Goal: Information Seeking & Learning: Learn about a topic

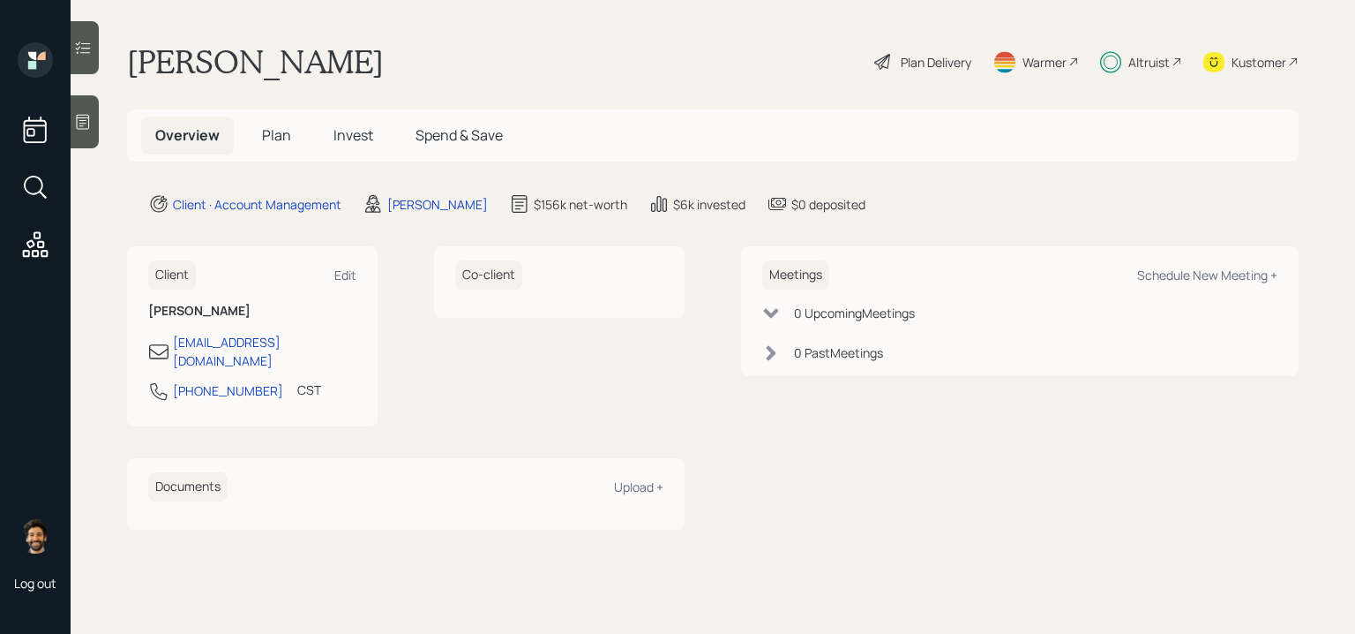
click at [94, 126] on div at bounding box center [85, 121] width 28 height 53
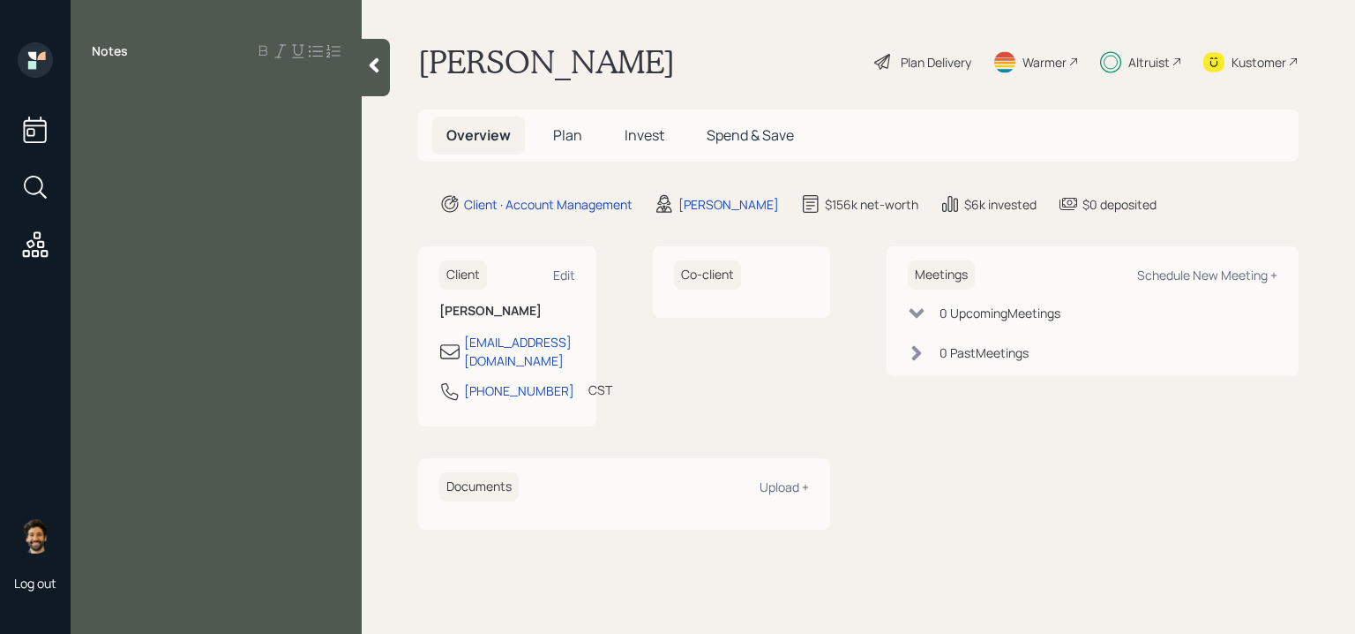
click at [378, 64] on icon at bounding box center [374, 65] width 18 height 18
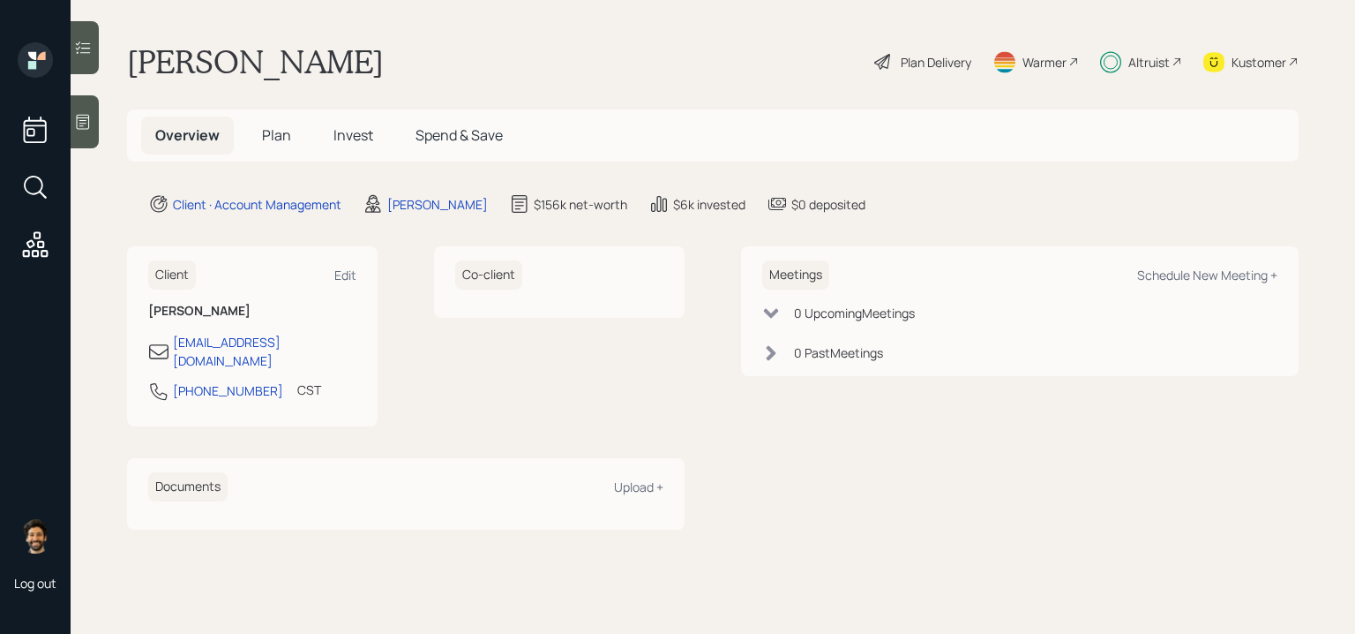
click at [274, 125] on span "Plan" at bounding box center [276, 134] width 29 height 19
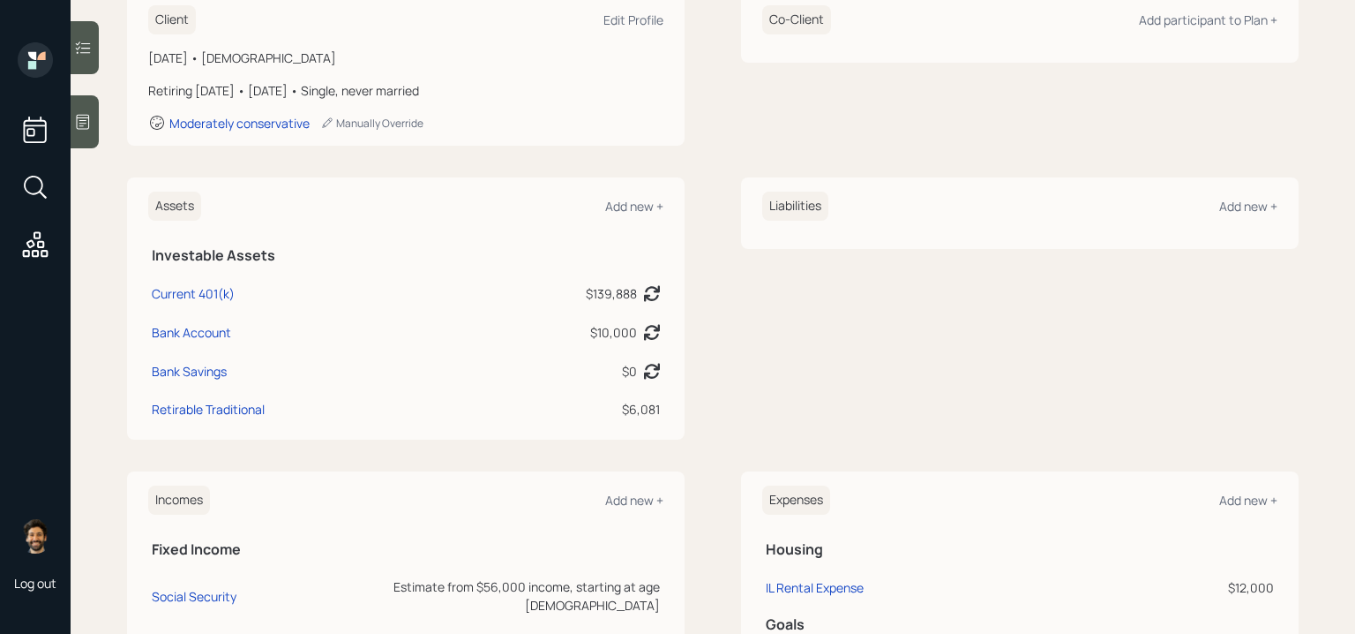
scroll to position [277, 0]
drag, startPoint x: 619, startPoint y: 406, endPoint x: 664, endPoint y: 413, distance: 45.6
click at [664, 413] on div "Assets Add new + Investable Assets Current 401(k) $139,888 Asset balance last u…" at bounding box center [406, 307] width 558 height 262
drag, startPoint x: 592, startPoint y: 334, endPoint x: 648, endPoint y: 334, distance: 55.6
click at [648, 334] on div "$10,000" at bounding box center [625, 330] width 70 height 19
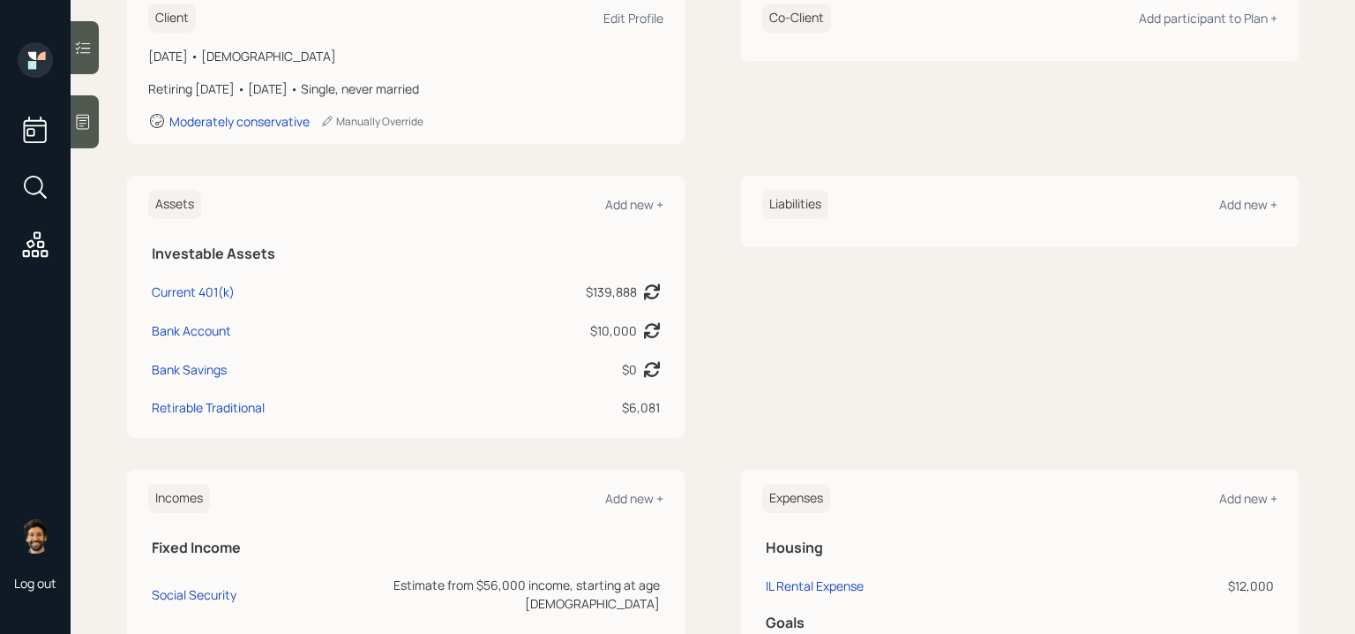
click at [531, 285] on td "$139,888 Asset balance last updated on [DATE]. Last year it was expected to dis…" at bounding box center [559, 288] width 208 height 39
drag, startPoint x: 586, startPoint y: 292, endPoint x: 637, endPoint y: 292, distance: 51.2
click at [637, 292] on div "$139,888" at bounding box center [611, 291] width 51 height 19
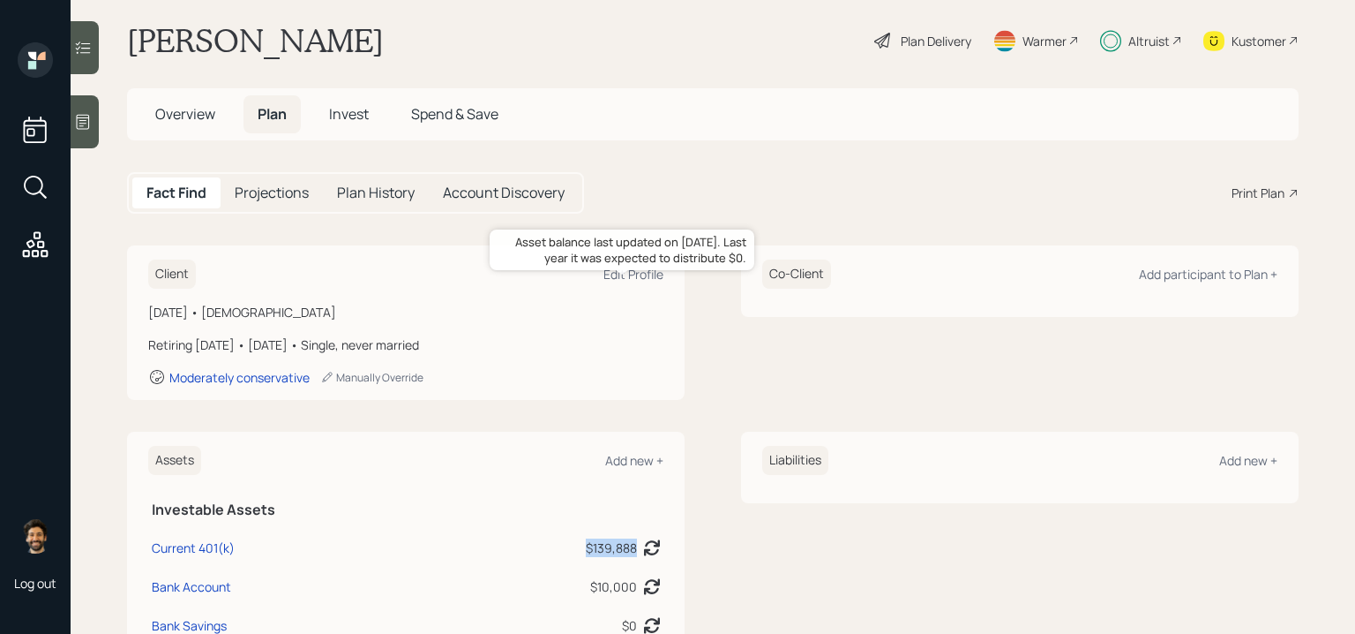
scroll to position [0, 0]
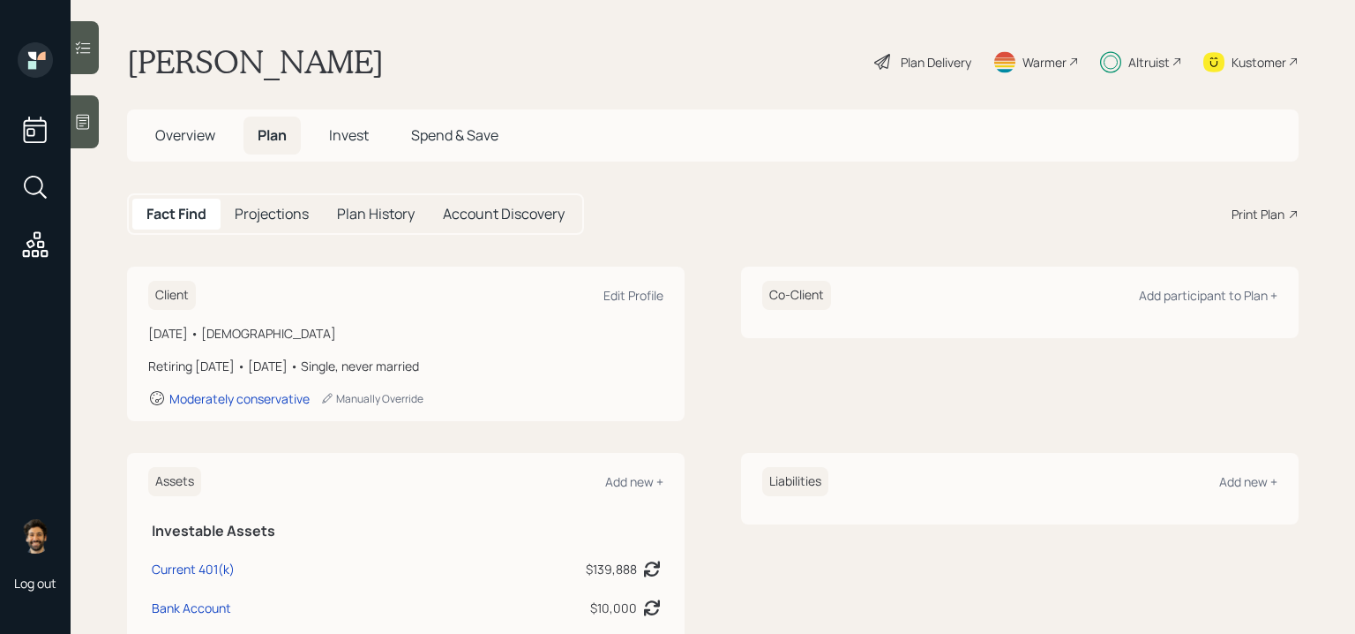
click at [940, 67] on div "Plan Delivery" at bounding box center [936, 62] width 71 height 19
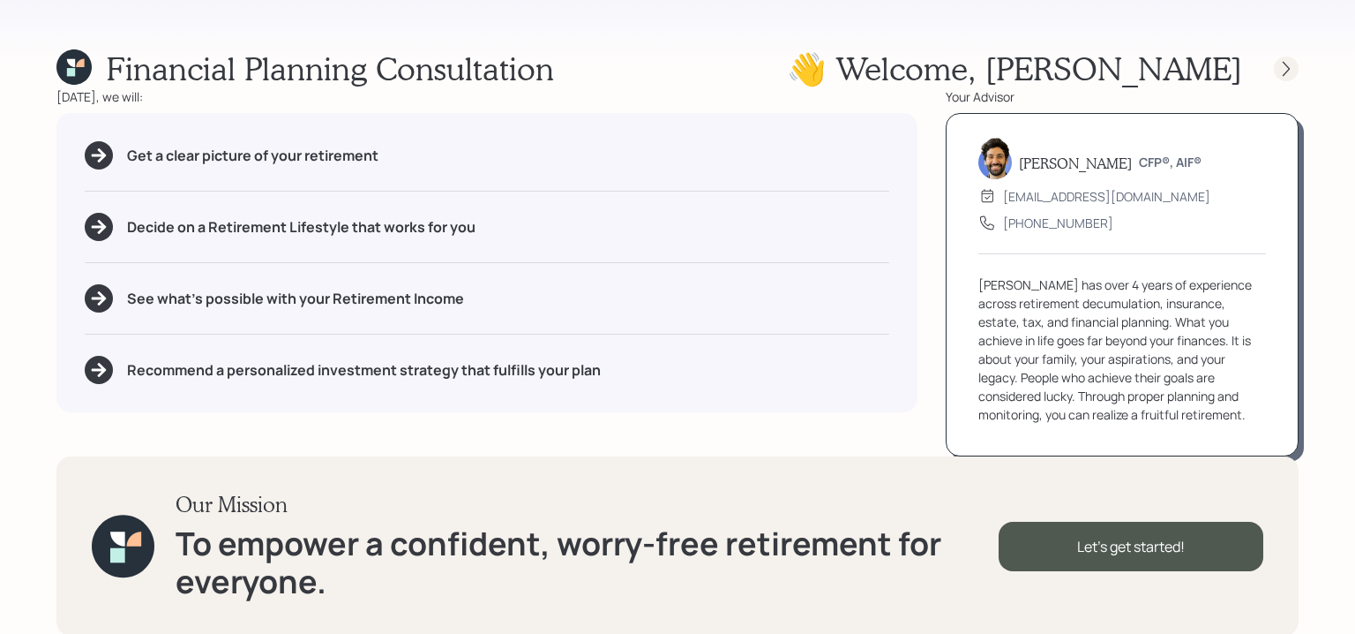
click at [1289, 64] on icon at bounding box center [1287, 69] width 18 height 18
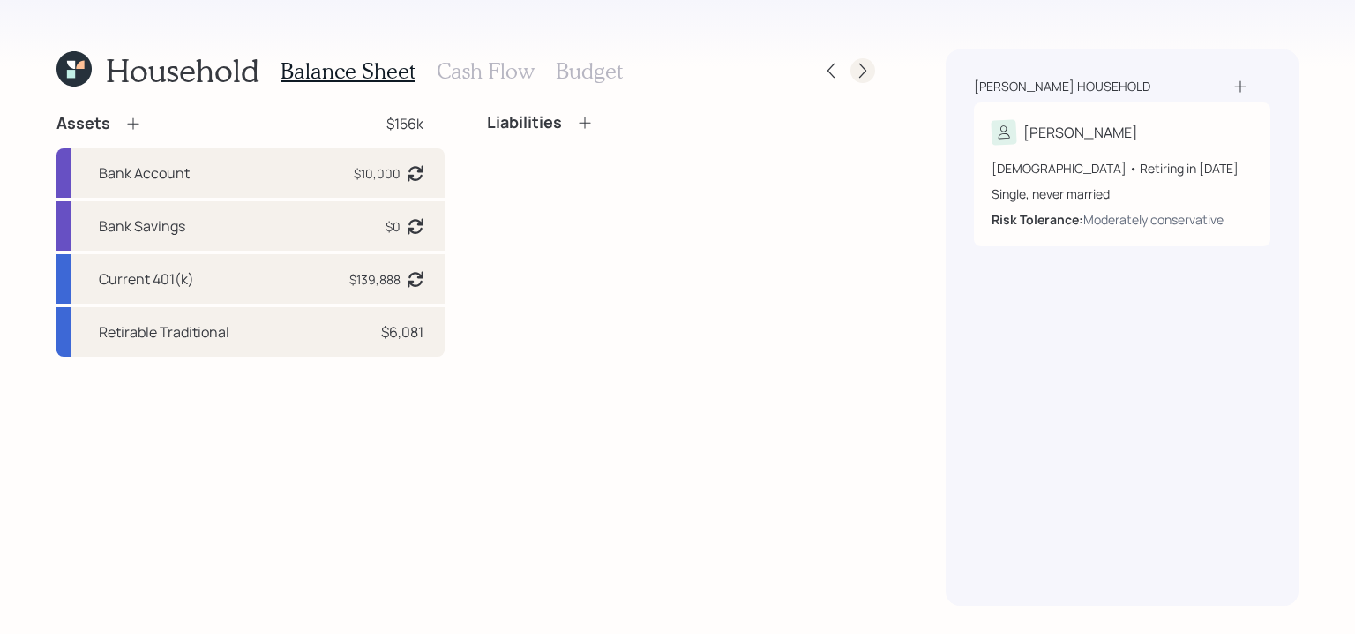
click at [874, 71] on div at bounding box center [863, 70] width 25 height 25
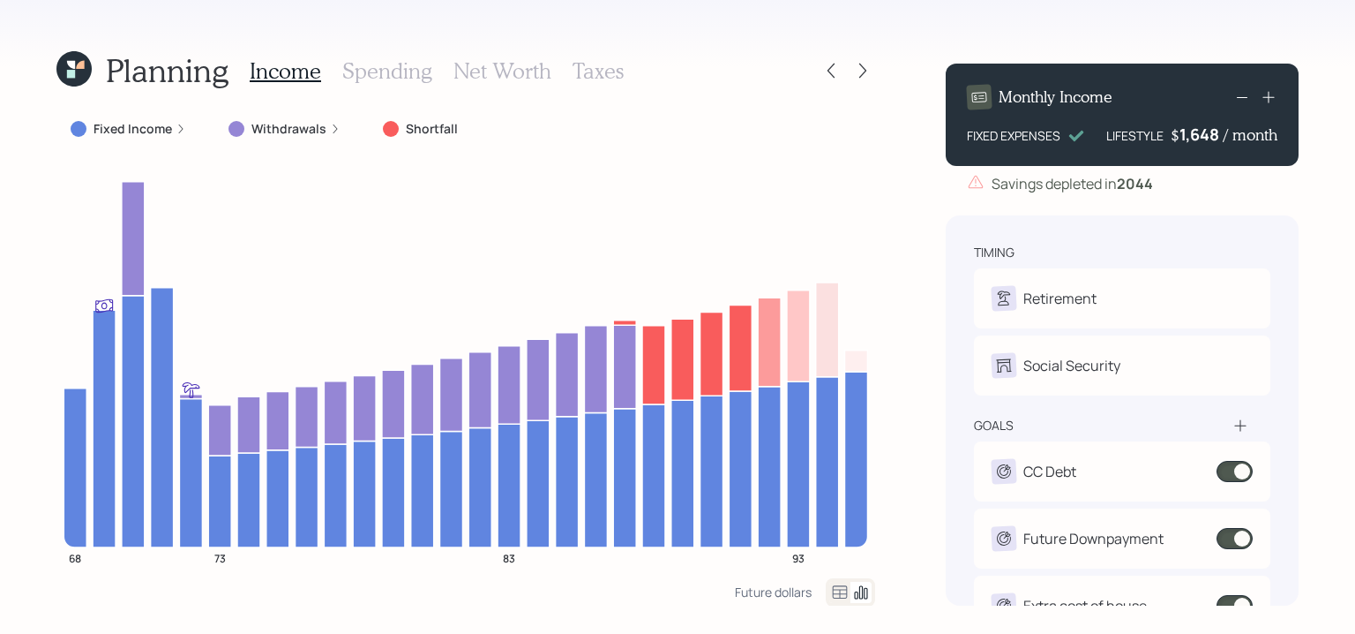
click at [874, 71] on div at bounding box center [863, 70] width 25 height 25
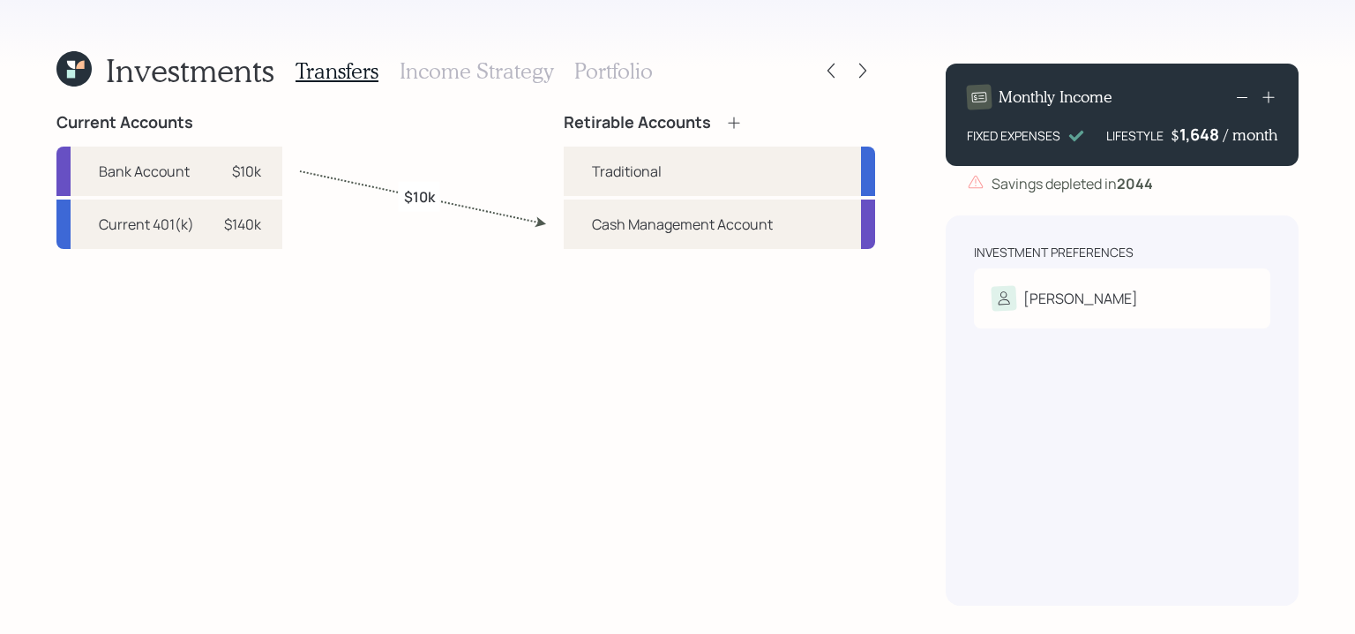
click at [585, 71] on h3 "Portfolio" at bounding box center [613, 71] width 79 height 26
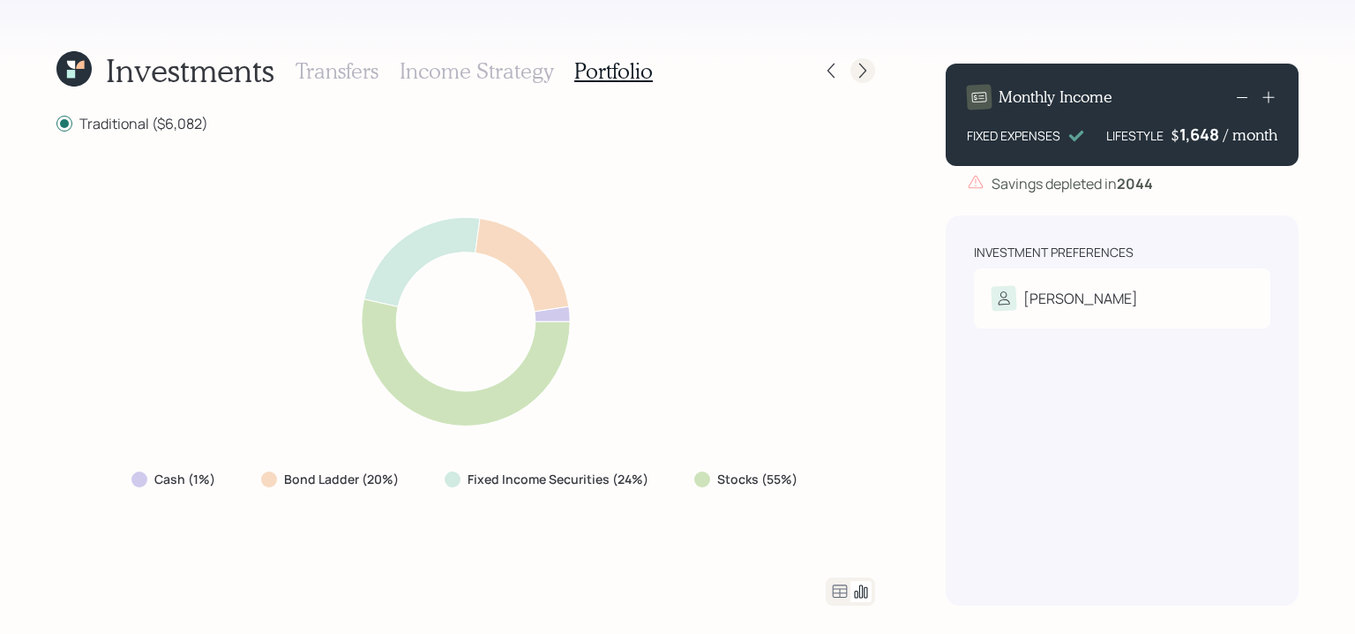
click at [871, 75] on icon at bounding box center [863, 71] width 18 height 18
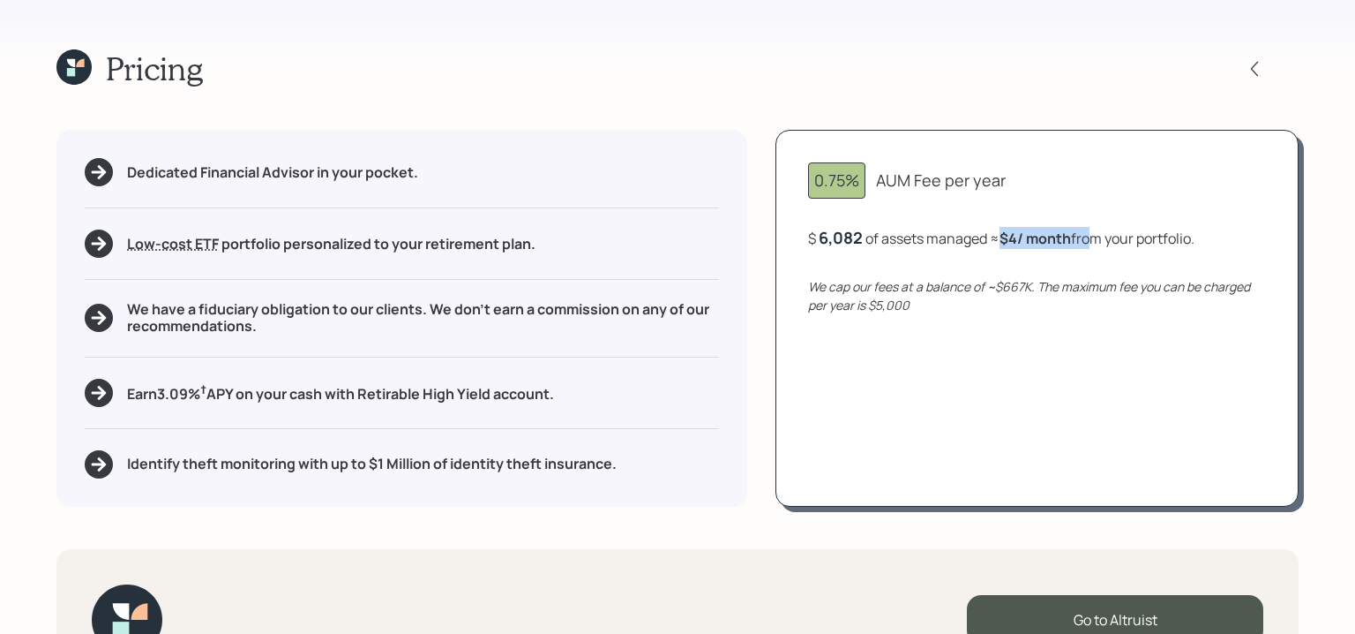
drag, startPoint x: 1002, startPoint y: 232, endPoint x: 1093, endPoint y: 233, distance: 90.9
click at [1093, 233] on div "$ 6,082 of assets managed ≈ $4 / month from your portfolio ." at bounding box center [1001, 238] width 386 height 22
drag, startPoint x: 1120, startPoint y: 239, endPoint x: 1201, endPoint y: 241, distance: 81.2
click at [1195, 241] on div "$ 6,082 of assets managed ≈ $4 / month from your portfolio ." at bounding box center [1001, 238] width 386 height 22
click at [64, 70] on icon at bounding box center [73, 66] width 35 height 35
